Goal: Information Seeking & Learning: Learn about a topic

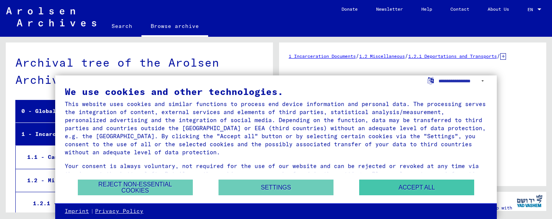
click at [408, 195] on div "Reject non-essential cookies Settings Accept all" at bounding box center [276, 187] width 422 height 16
click at [409, 190] on button "Accept all" at bounding box center [416, 188] width 115 height 16
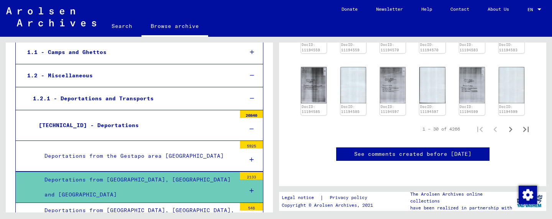
scroll to position [149, 0]
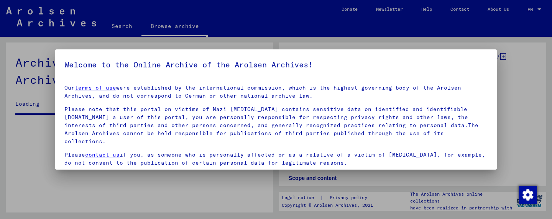
scroll to position [160, 0]
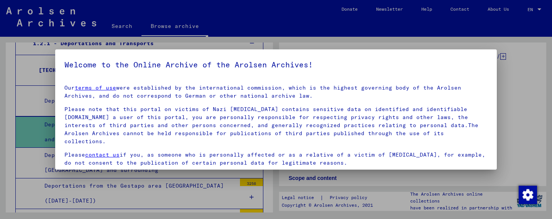
click at [271, 174] on div at bounding box center [276, 109] width 552 height 219
click at [272, 184] on div at bounding box center [276, 109] width 552 height 219
click at [460, 128] on p "Please note that this portal on victims of Nazi [MEDICAL_DATA] contains sensiti…" at bounding box center [275, 125] width 423 height 40
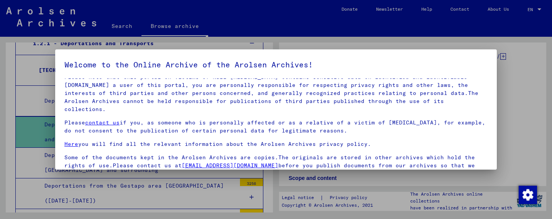
scroll to position [60, 0]
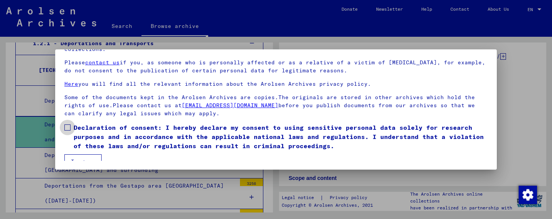
click at [68, 124] on span at bounding box center [67, 127] width 6 height 6
click at [77, 154] on button "I agree" at bounding box center [82, 161] width 37 height 15
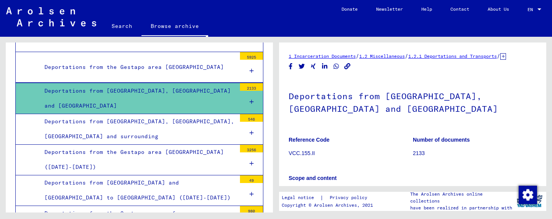
scroll to position [207, 0]
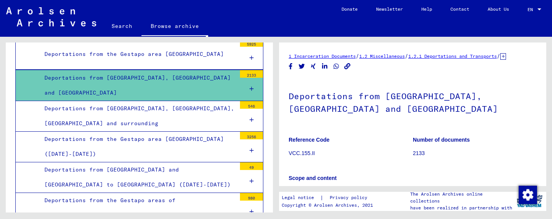
click at [249, 87] on icon at bounding box center [251, 88] width 4 height 5
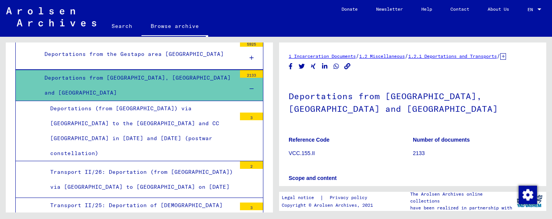
click at [250, 86] on icon at bounding box center [251, 88] width 4 height 5
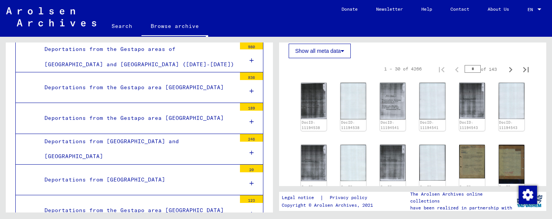
scroll to position [190, 0]
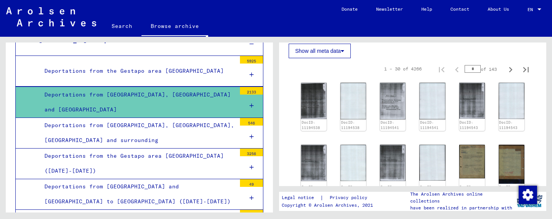
click at [255, 100] on div at bounding box center [251, 106] width 23 height 23
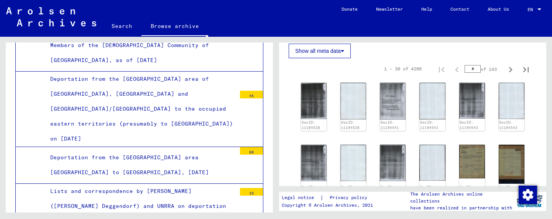
scroll to position [1412, 0]
